Goal: Find specific page/section: Find specific page/section

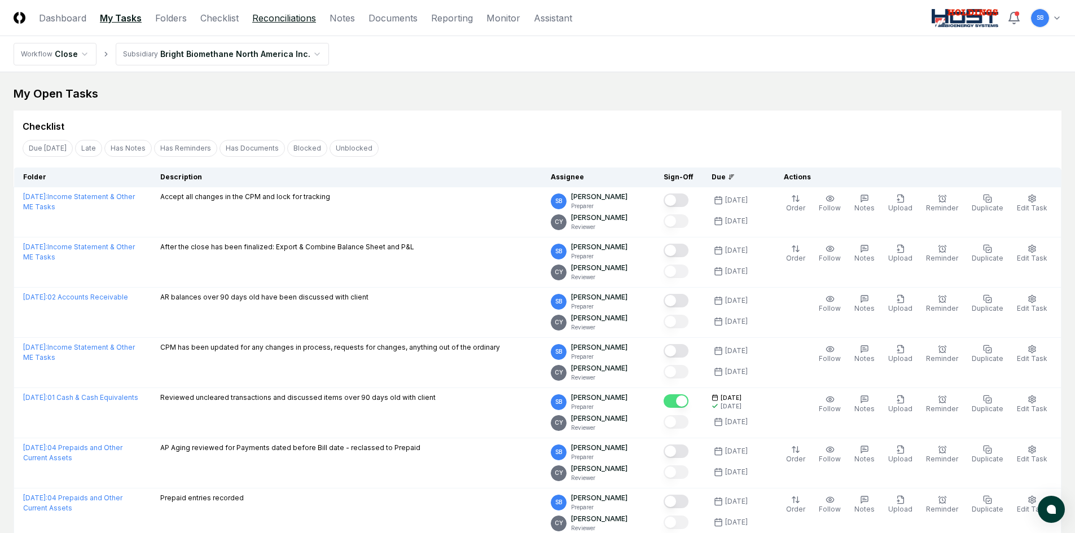
click at [300, 23] on link "Reconciliations" at bounding box center [284, 18] width 64 height 14
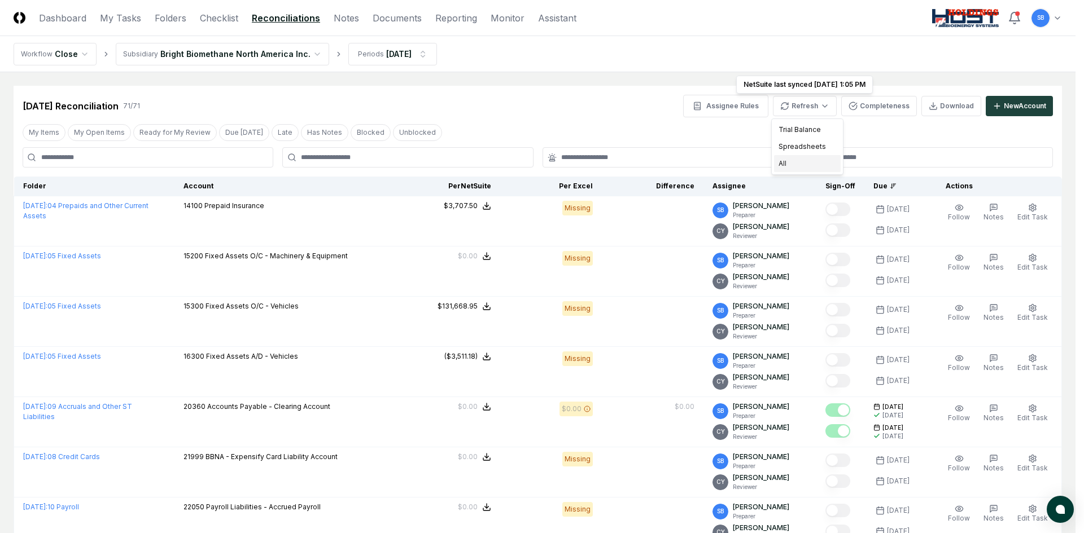
click at [798, 161] on div "All" at bounding box center [807, 163] width 67 height 17
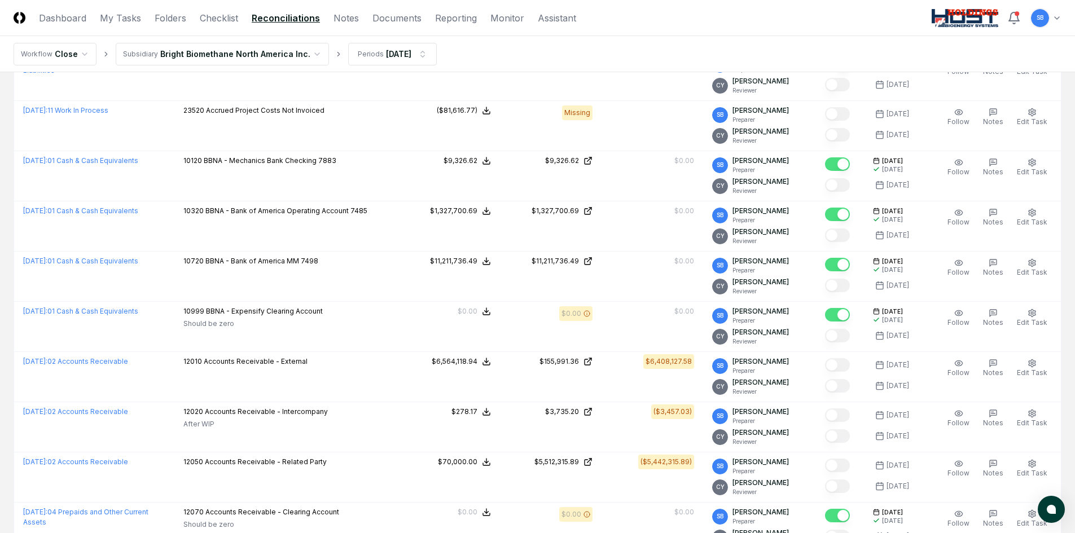
scroll to position [621, 0]
